Goal: Register for event/course

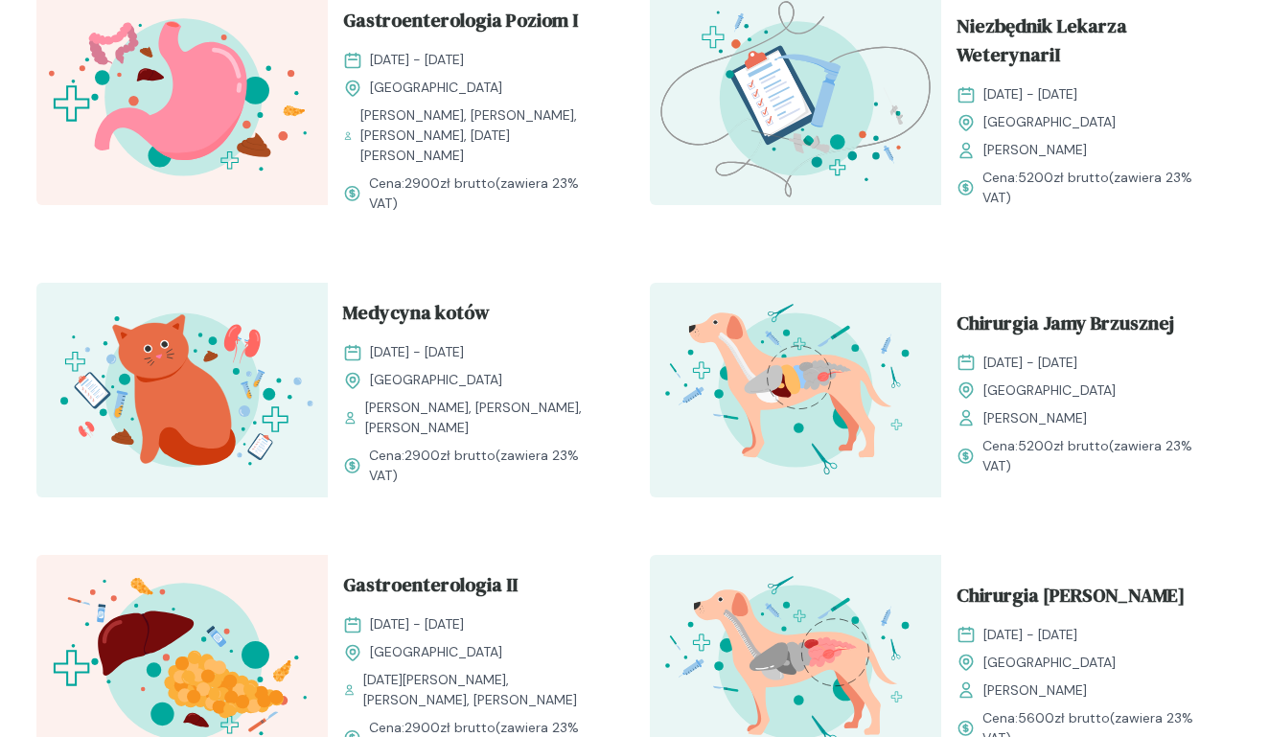
scroll to position [1499, 0]
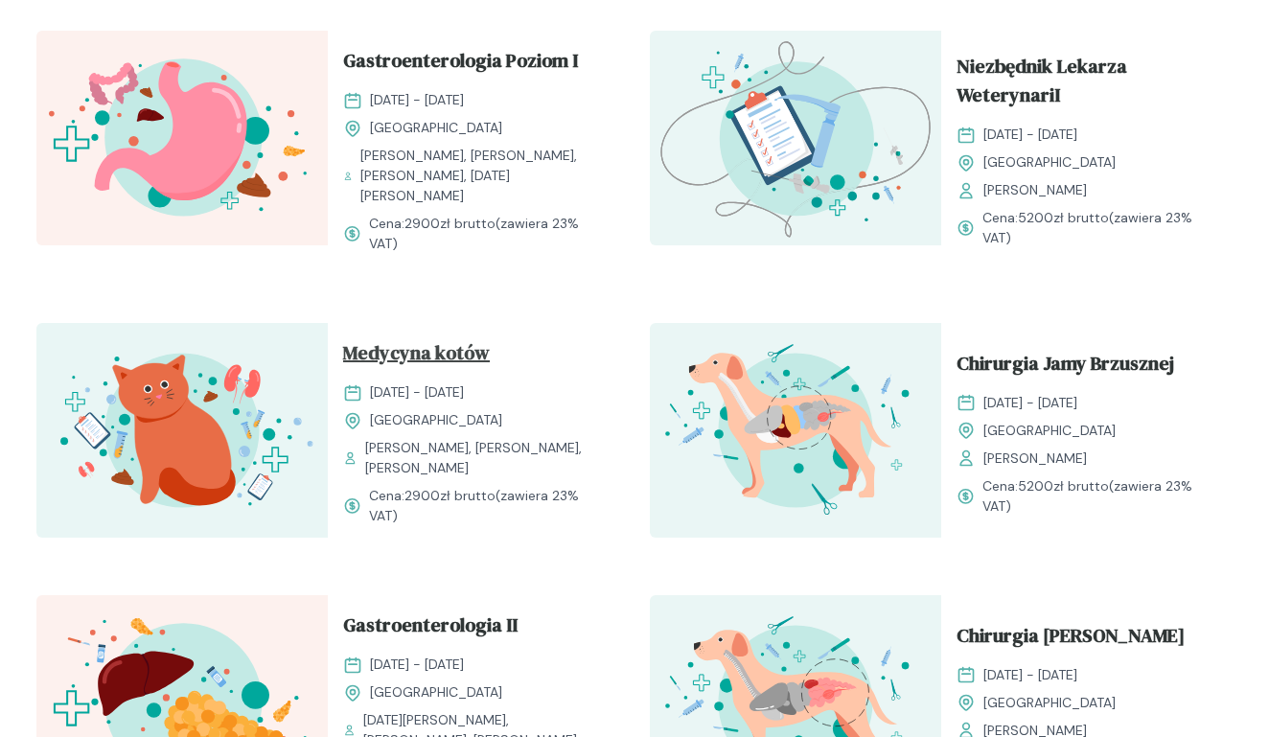
click at [451, 345] on span "Medycyna kotów" at bounding box center [416, 356] width 147 height 36
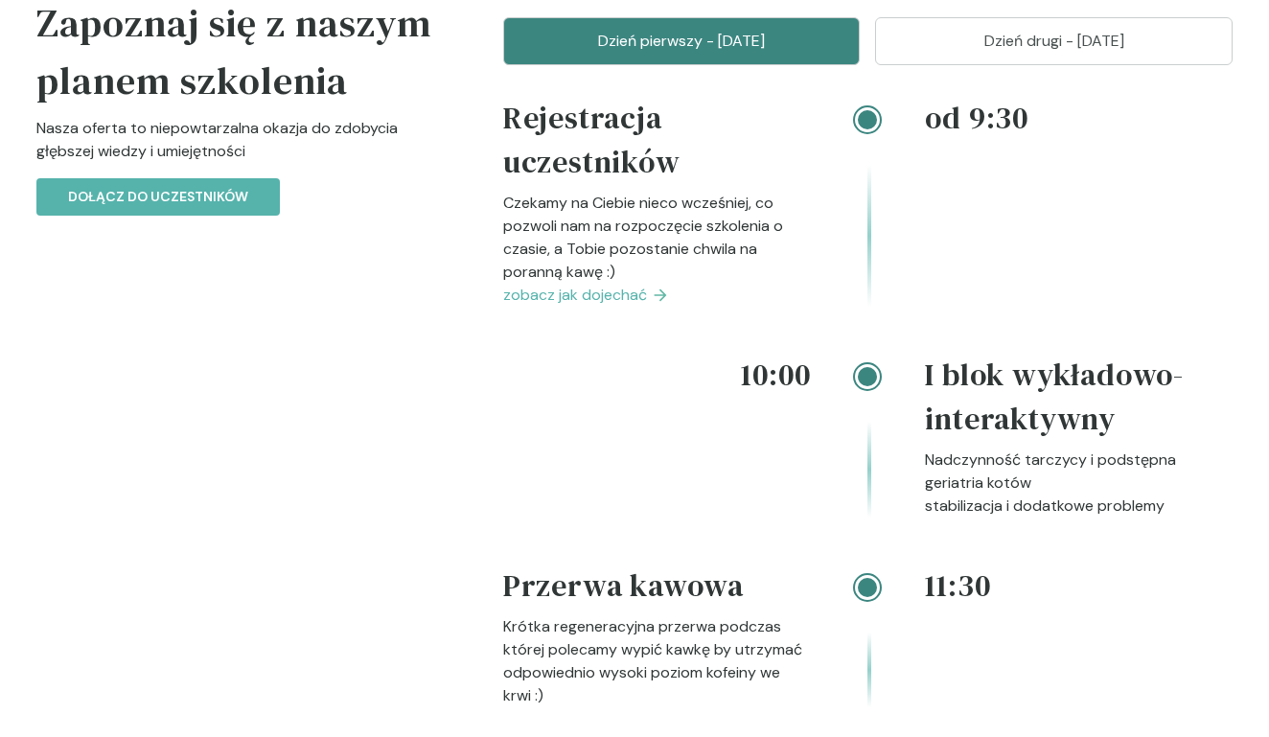
scroll to position [2082, 0]
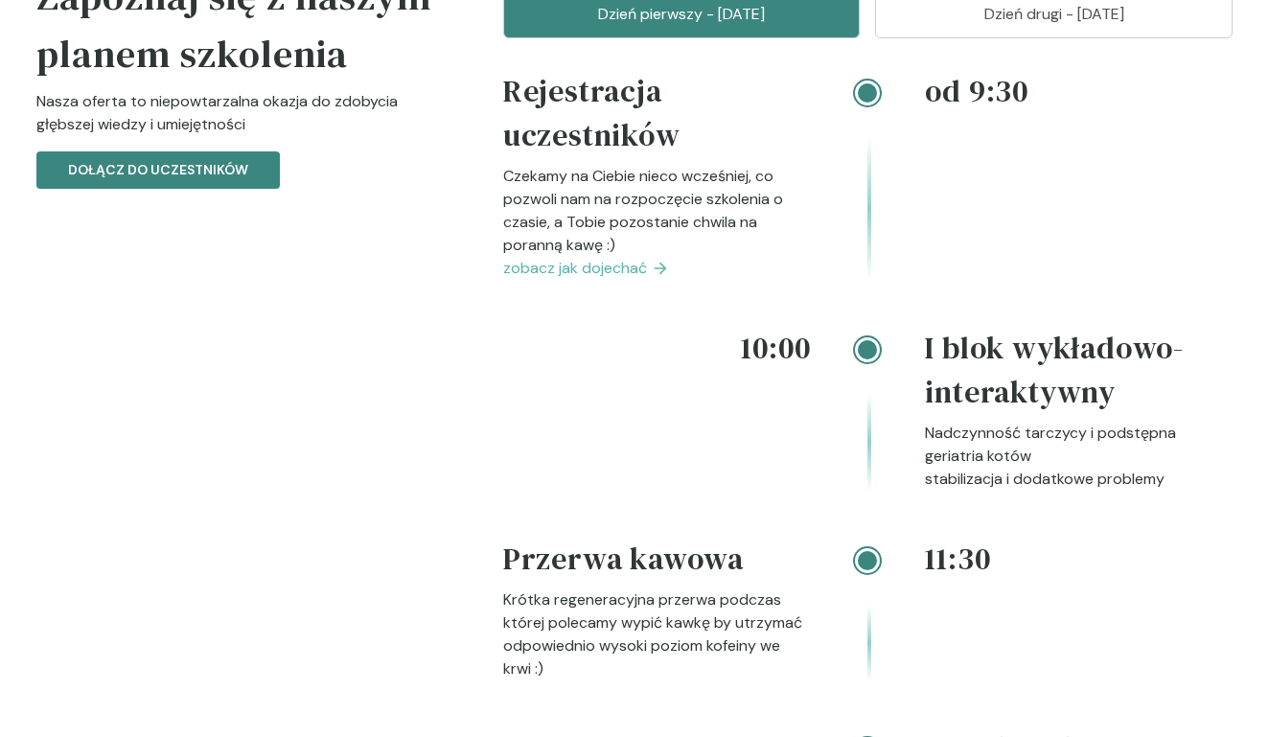
click at [154, 180] on p "Dołącz do uczestników" at bounding box center [158, 170] width 180 height 20
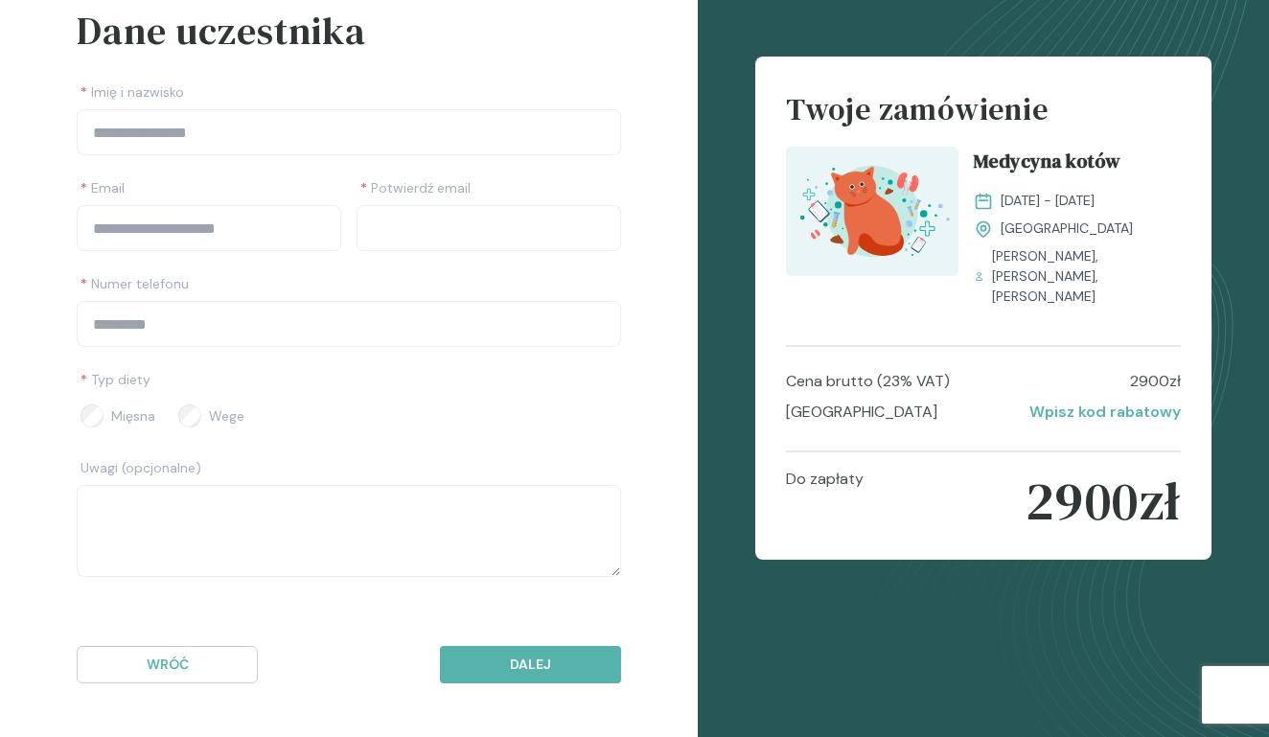
scroll to position [121, 0]
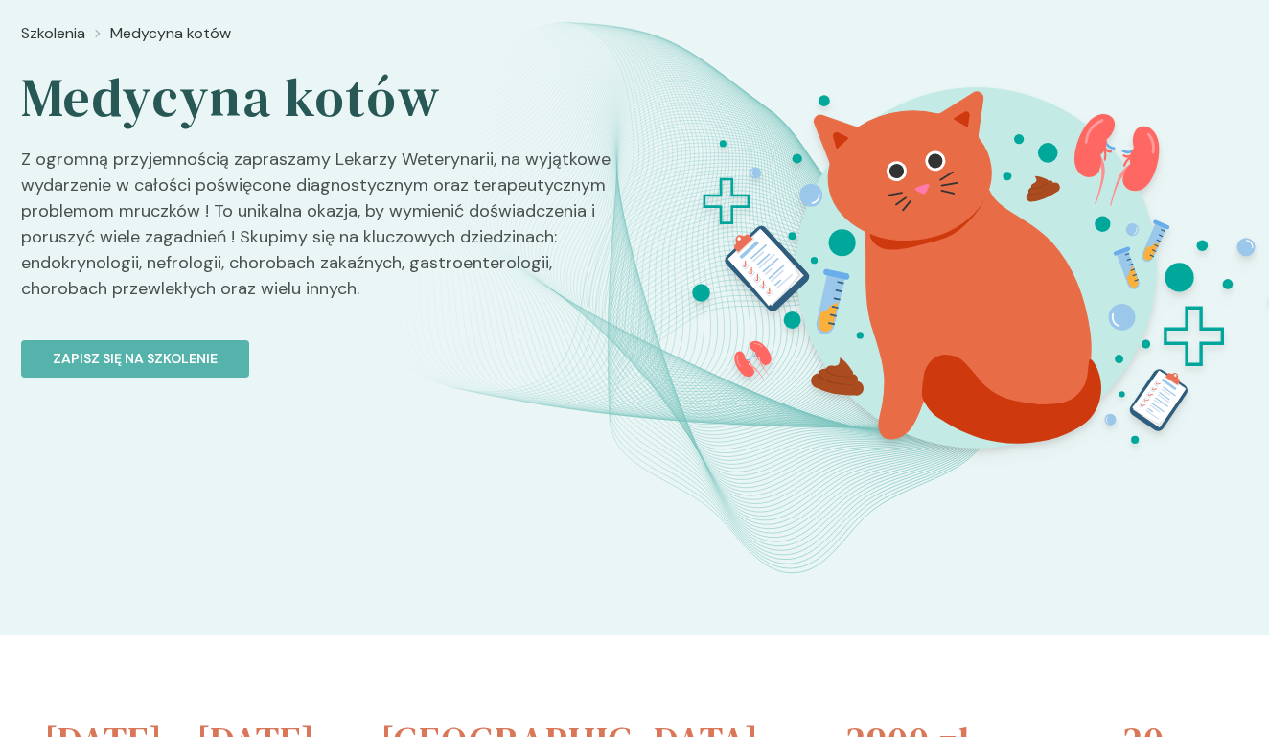
scroll to position [2082, 0]
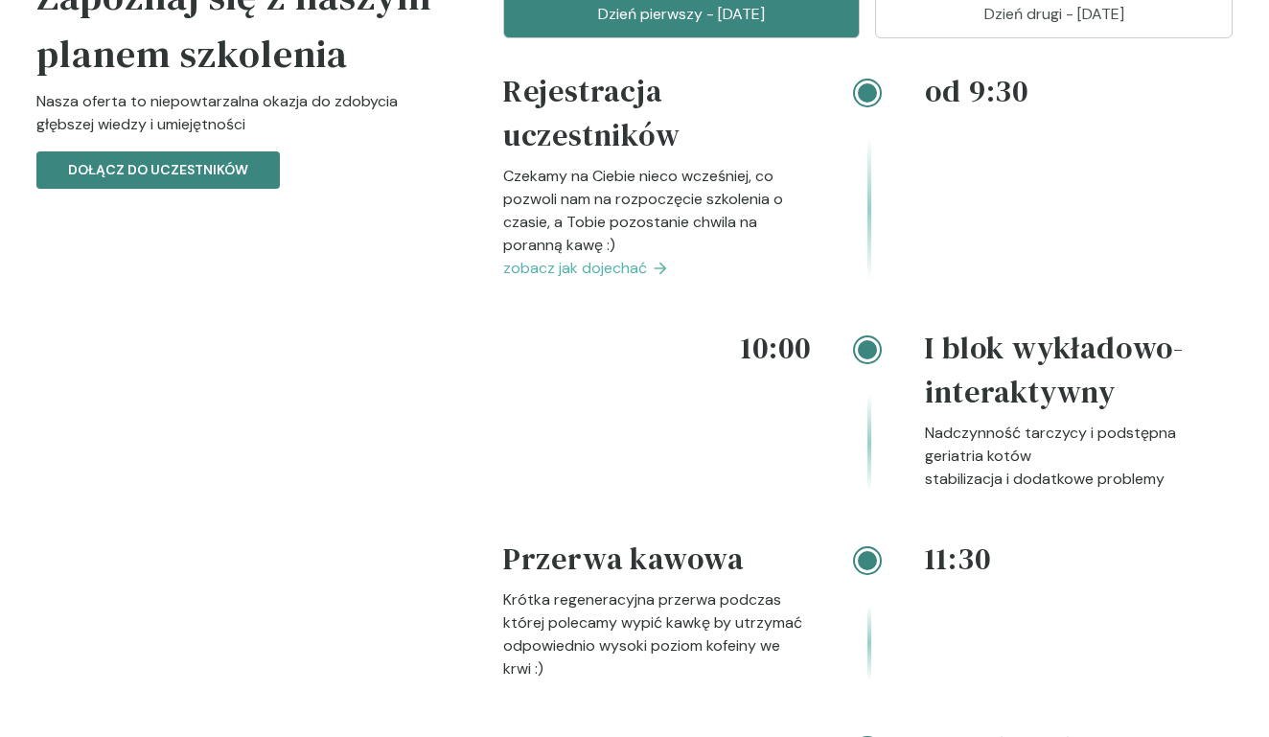
click at [247, 175] on button "Dołącz do uczestników" at bounding box center [158, 169] width 244 height 37
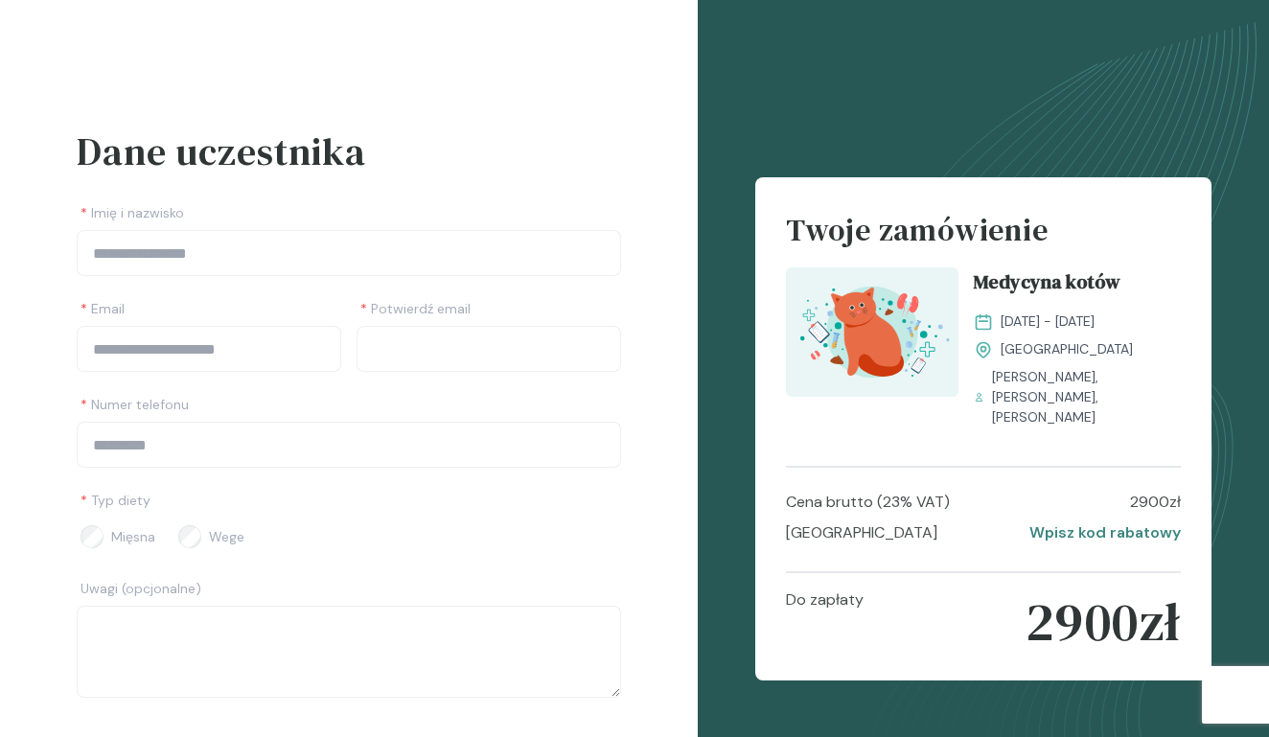
click at [1081, 523] on p "Wpisz kod rabatowy" at bounding box center [1105, 533] width 151 height 23
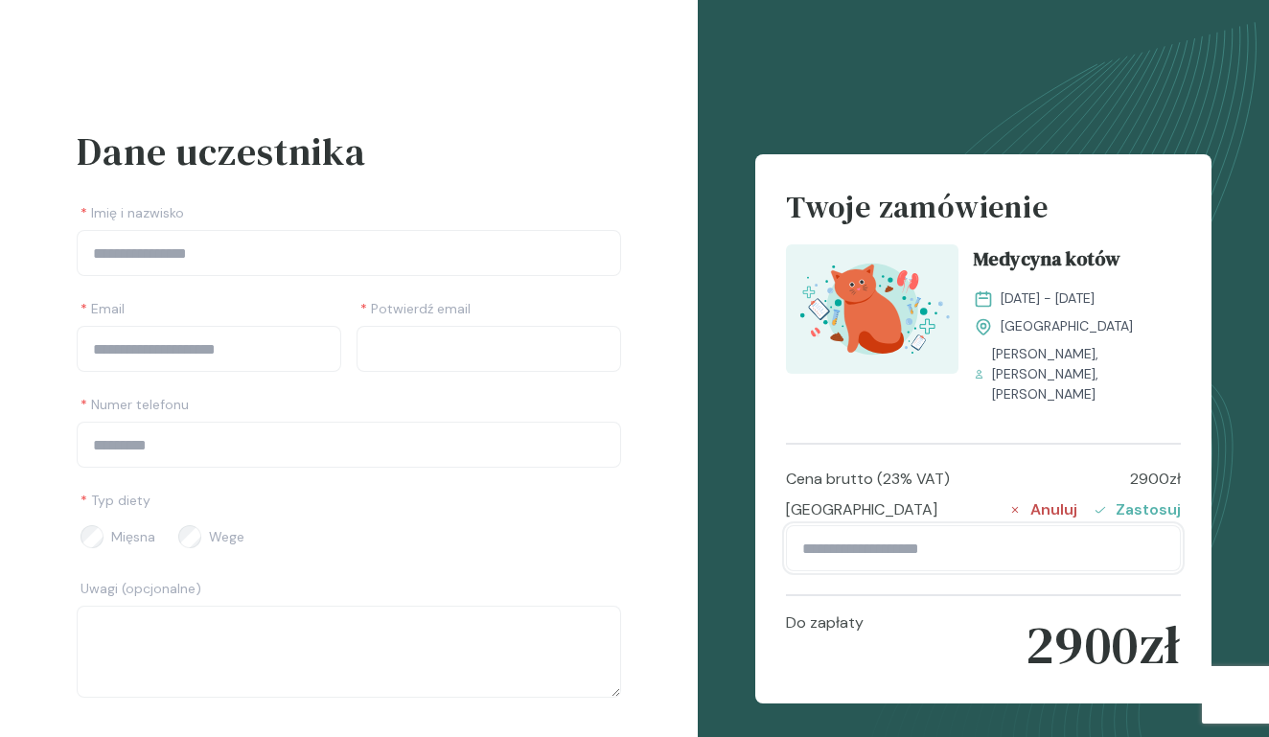
click at [1063, 533] on input "text" at bounding box center [984, 548] width 396 height 46
type input "**********"
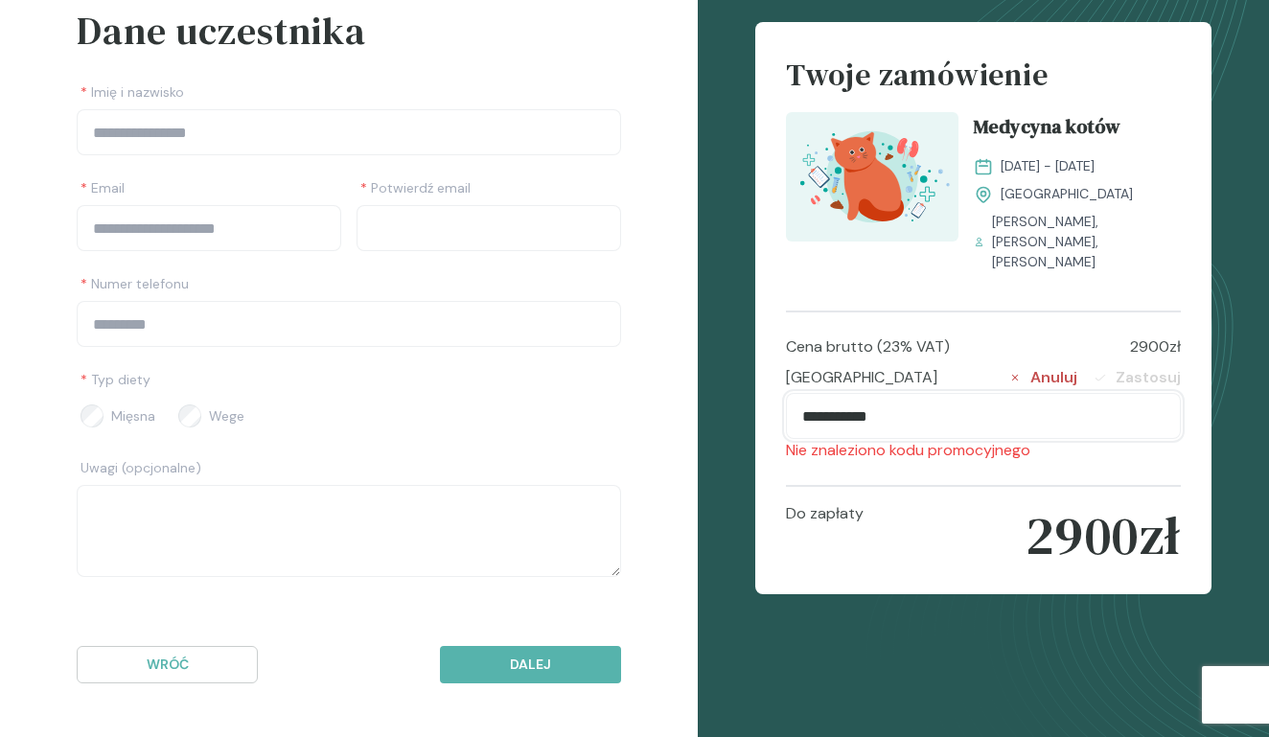
scroll to position [121, 0]
click at [259, 661] on div "Wróć Dalej" at bounding box center [349, 665] width 545 height 145
click at [230, 662] on p "Wróć" at bounding box center [167, 665] width 149 height 20
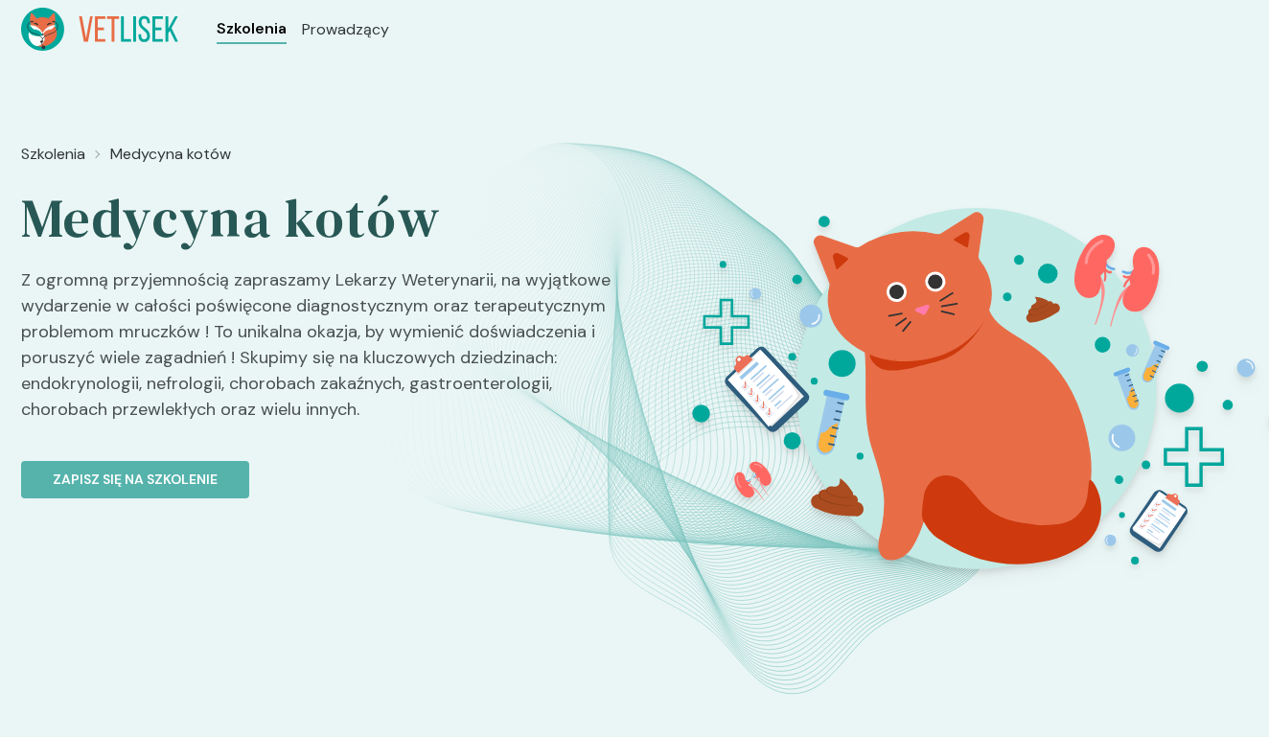
click at [253, 24] on span "Szkolenia" at bounding box center [252, 28] width 70 height 23
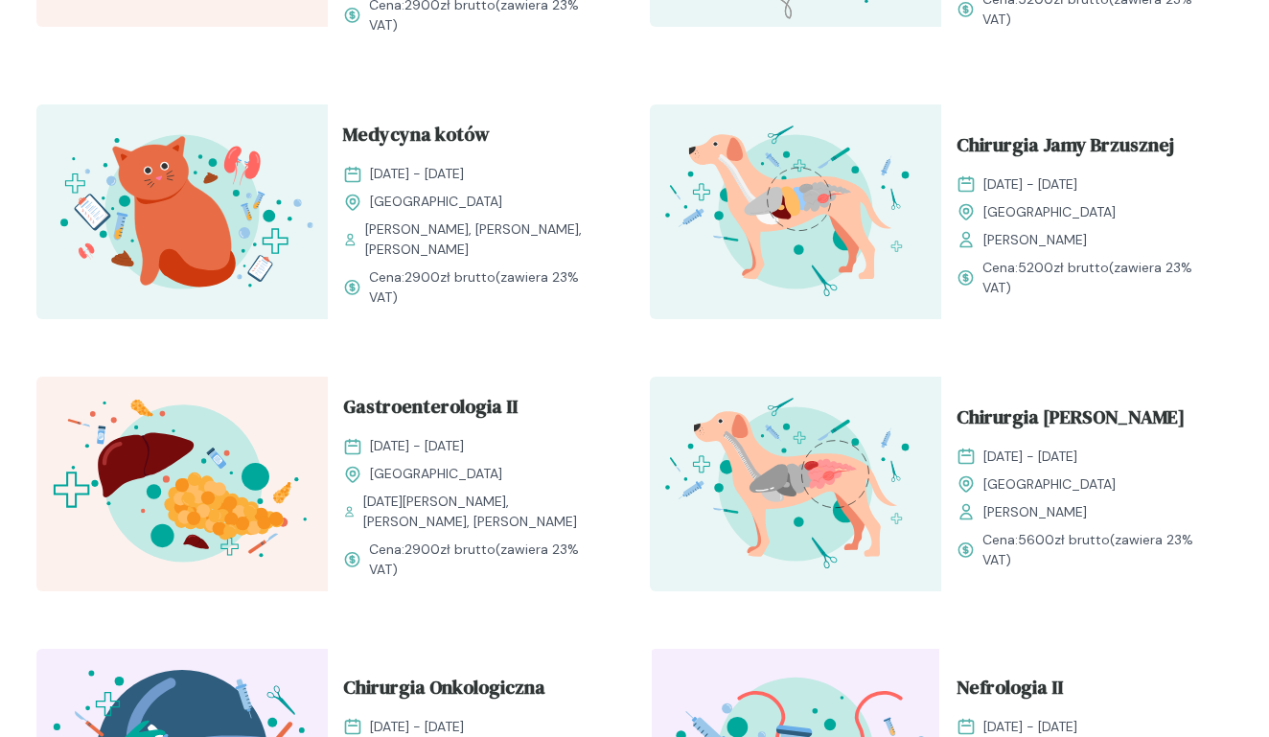
scroll to position [1715, 0]
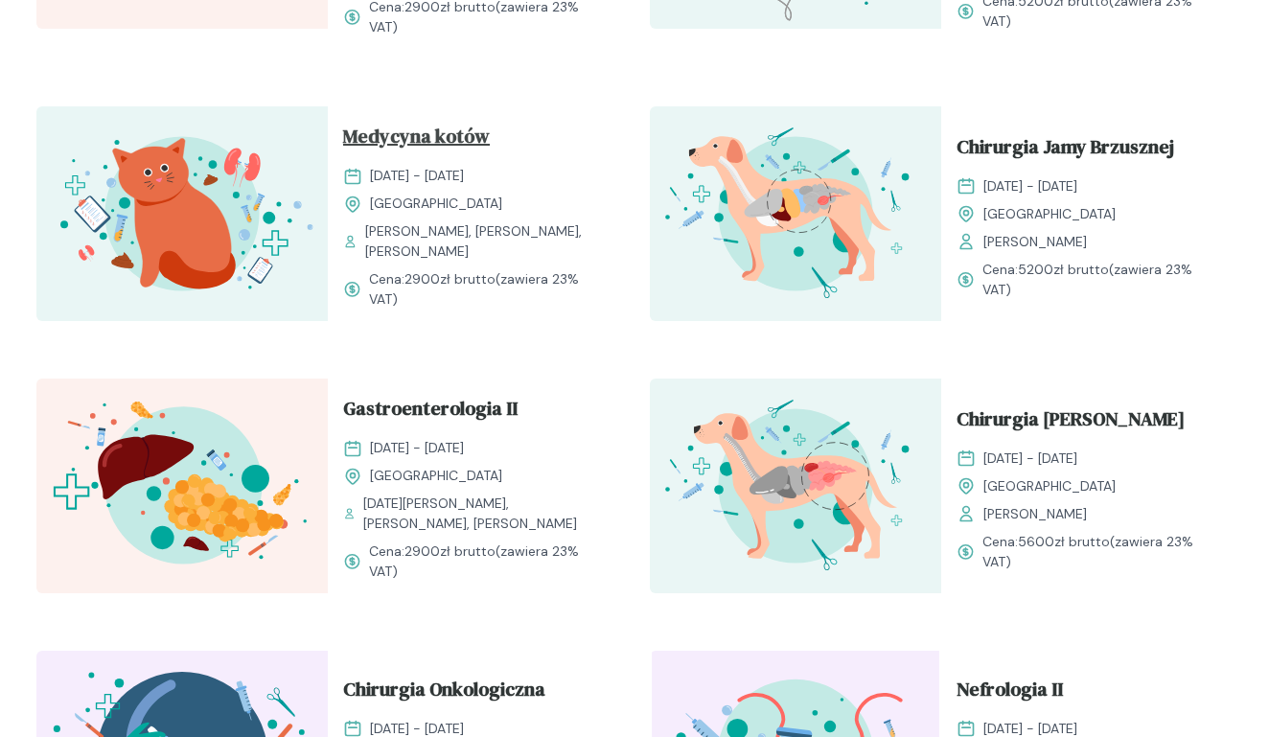
click at [446, 132] on span "Medycyna kotów" at bounding box center [416, 140] width 147 height 36
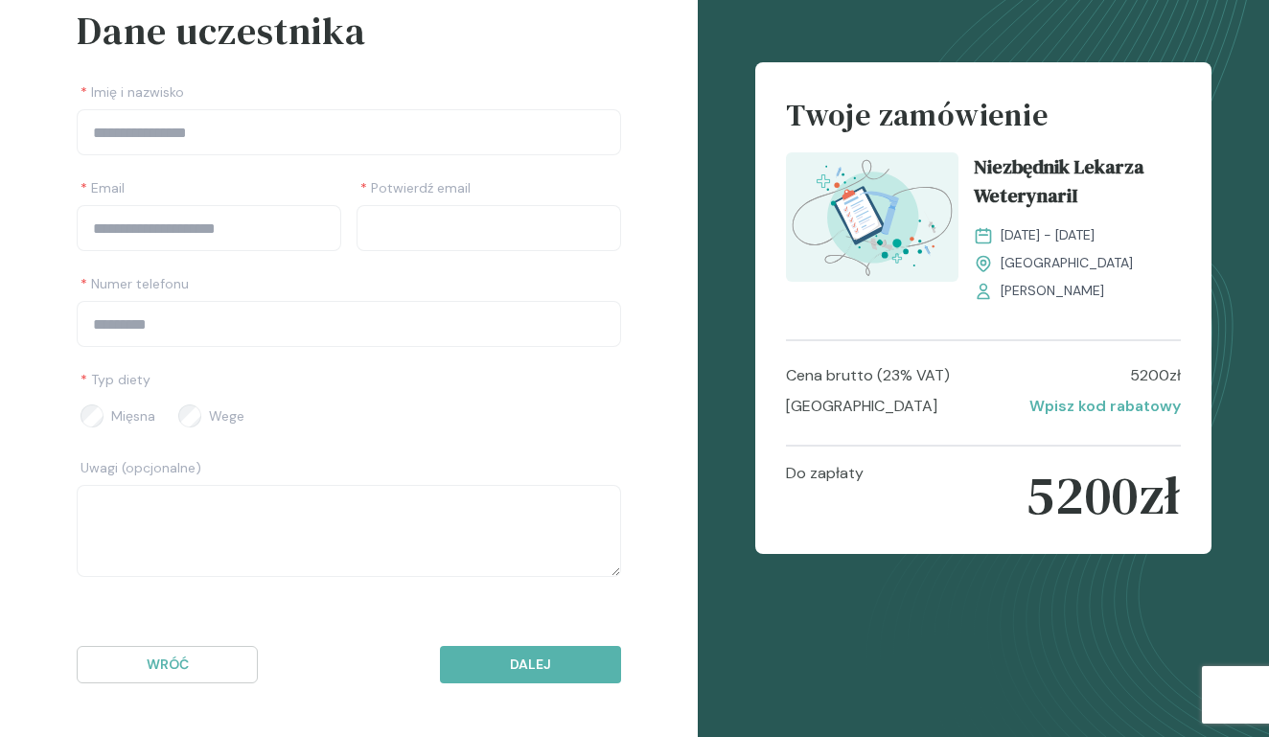
scroll to position [119, 0]
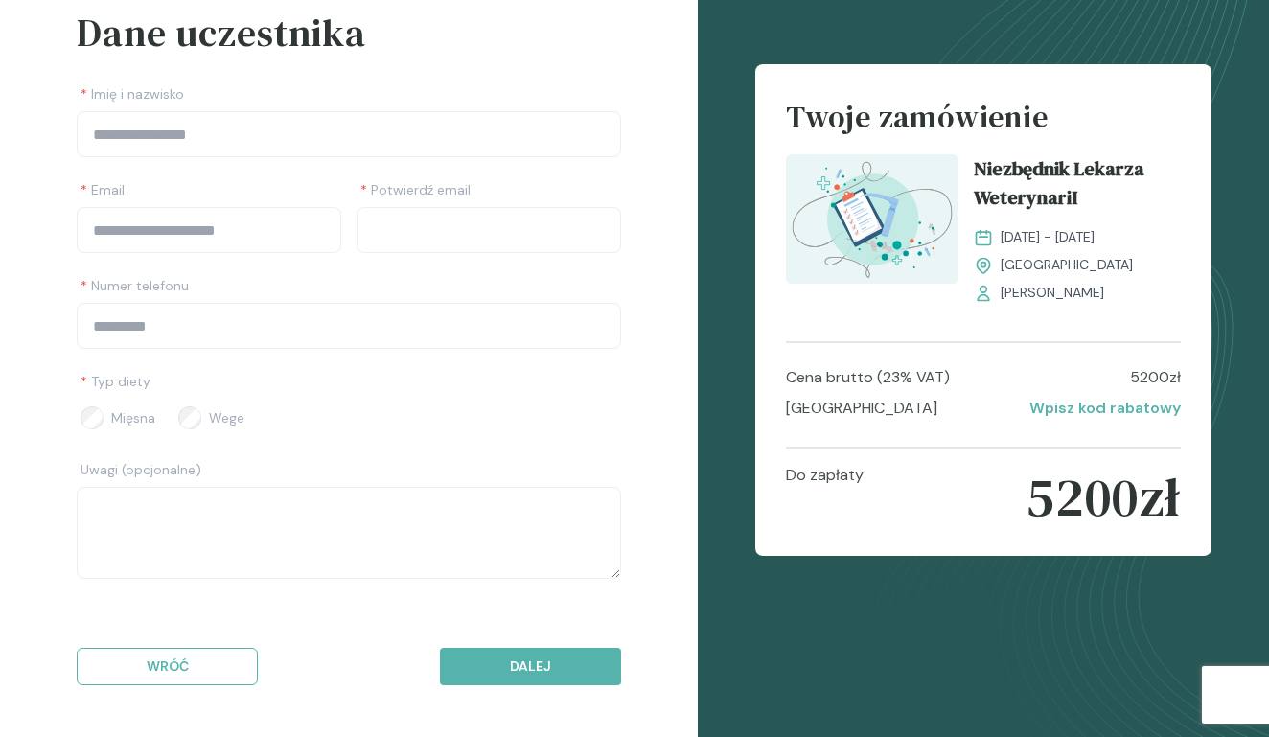
click at [183, 660] on p "Wróć" at bounding box center [167, 667] width 149 height 20
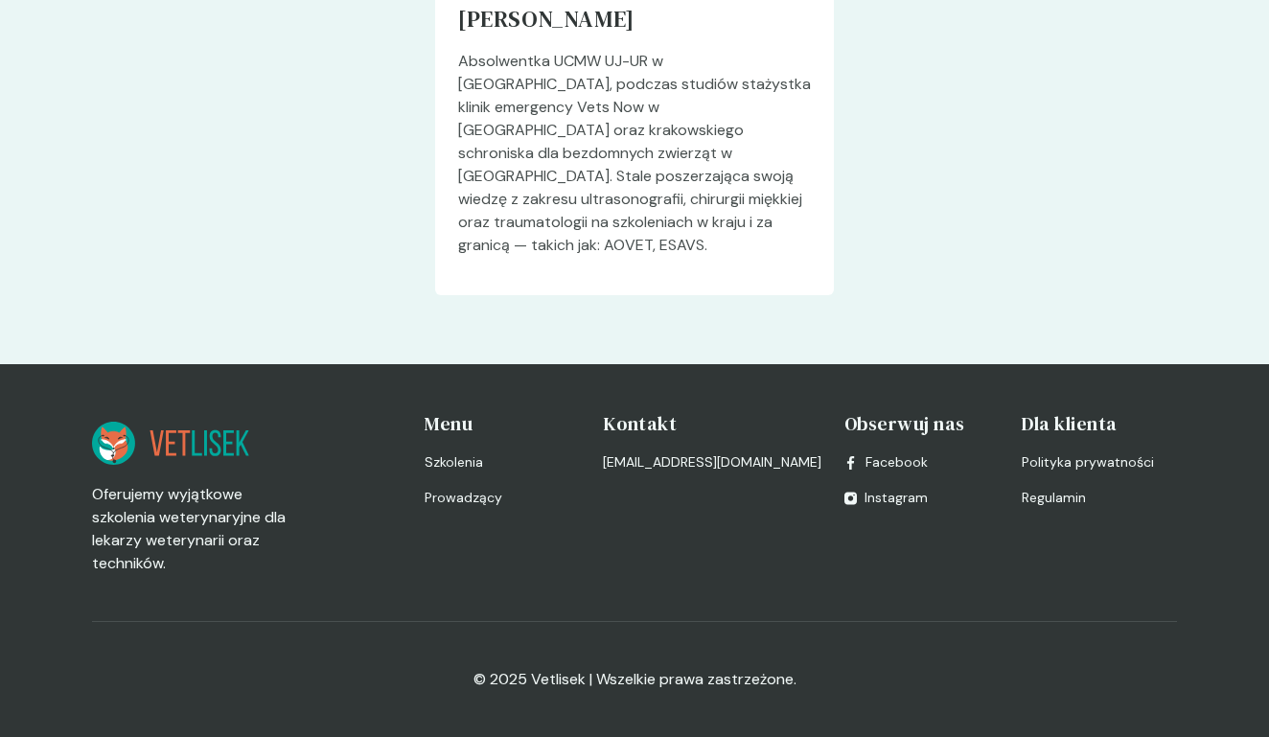
scroll to position [5658, 0]
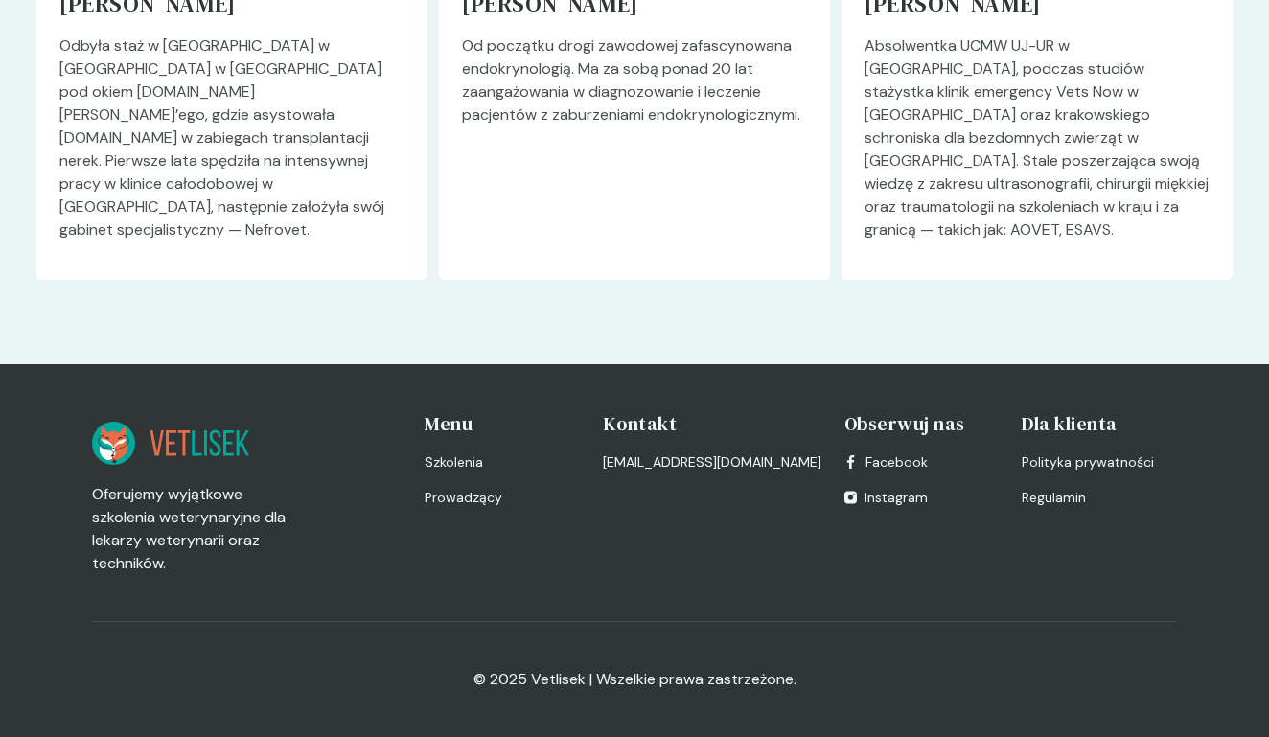
scroll to position [5447, 0]
click at [1049, 501] on span "Regulamin" at bounding box center [1054, 498] width 64 height 20
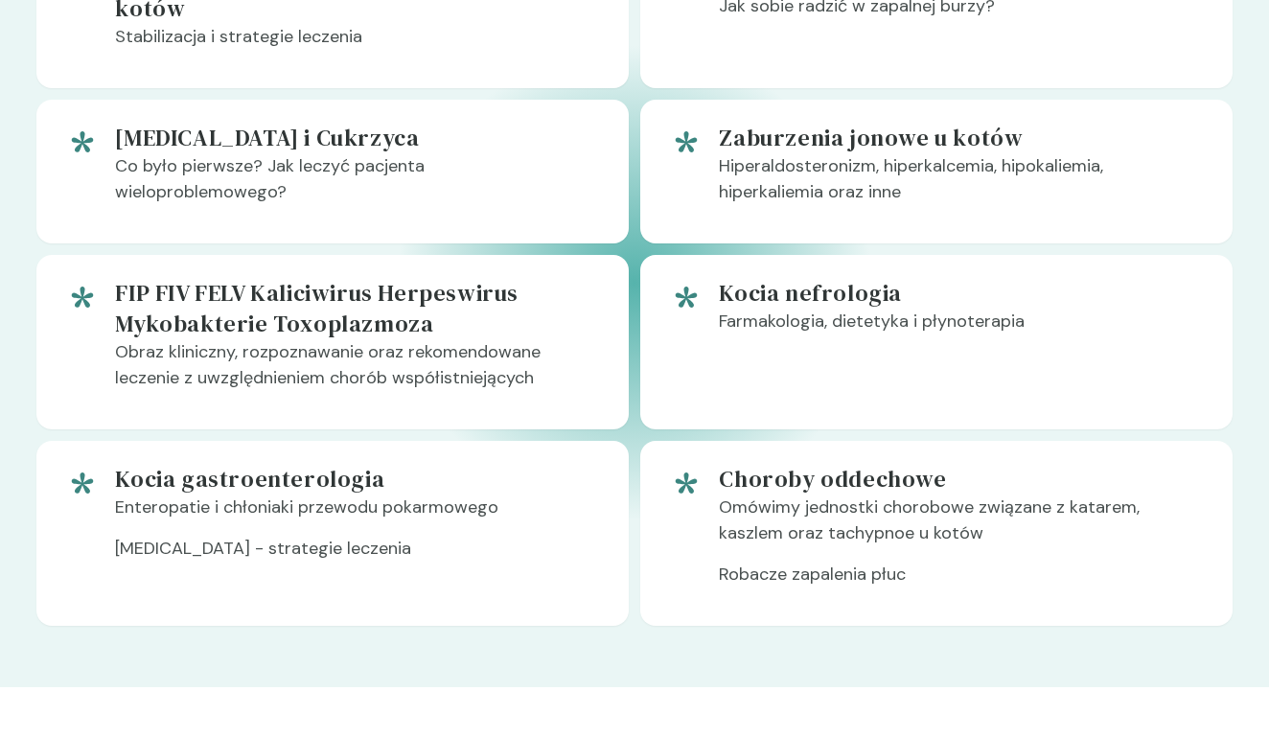
scroll to position [1274, 0]
